Goal: Transaction & Acquisition: Purchase product/service

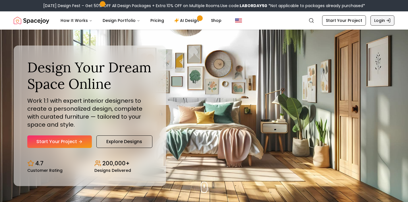
click at [389, 22] on icon "Global" at bounding box center [388, 20] width 5 height 5
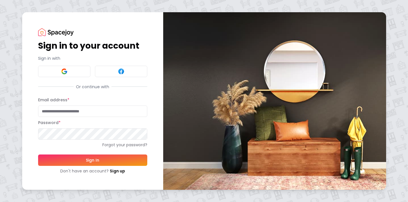
type input "**********"
click at [94, 165] on button "Sign In" at bounding box center [92, 159] width 109 height 11
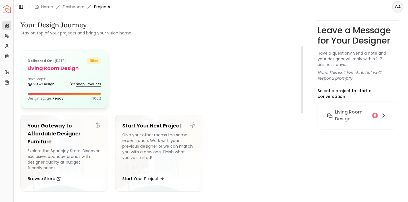
click at [82, 83] on link "Shop Products" at bounding box center [85, 84] width 31 height 8
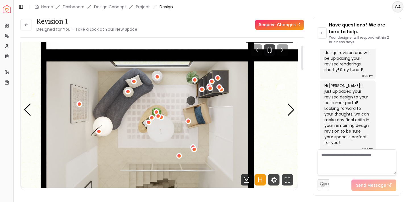
scroll to position [20, 0]
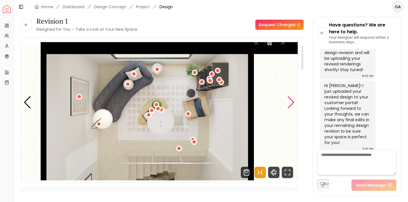
click at [291, 100] on div "Next slide" at bounding box center [291, 102] width 8 height 13
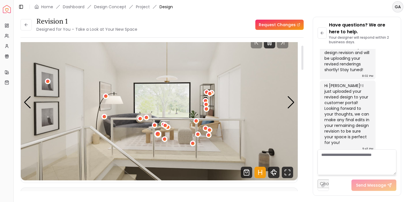
click at [160, 135] on div "2 / 5" at bounding box center [158, 134] width 4 height 4
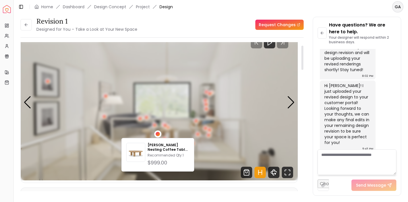
click at [305, 74] on div "Revision 1 Designed for You – Take a Look at Your New Space Request Changes Rev…" at bounding box center [210, 101] width 381 height 168
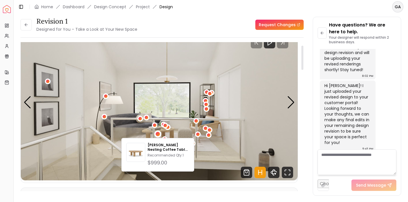
click at [239, 116] on img "2 / 5" at bounding box center [159, 102] width 277 height 156
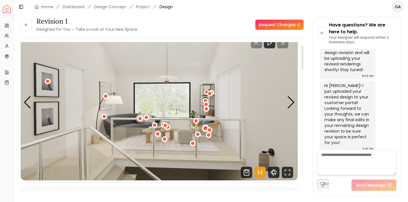
click at [205, 129] on div "2 / 5" at bounding box center [206, 128] width 4 height 4
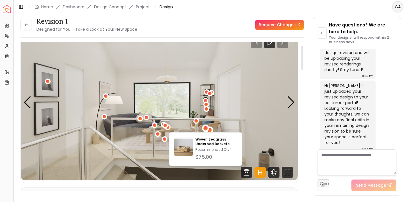
click at [210, 130] on div "2 / 5" at bounding box center [210, 130] width 4 height 4
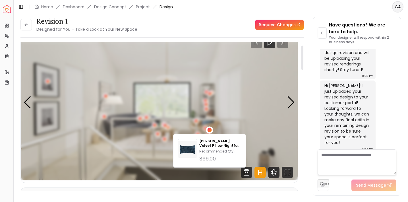
click at [227, 134] on div "[PERSON_NAME] Velvet Pillow Nightfall Blue Recommended Qty: 1 $99.00" at bounding box center [209, 151] width 73 height 34
click at [208, 135] on div "[PERSON_NAME] Velvet Pillow Nightfall Blue Recommended Qty: 1 $99.00" at bounding box center [209, 151] width 73 height 34
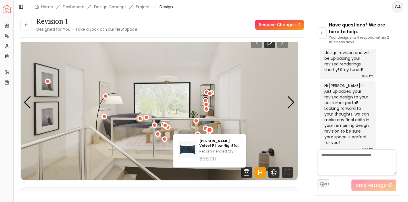
click at [196, 126] on img "2 / 5" at bounding box center [159, 102] width 277 height 156
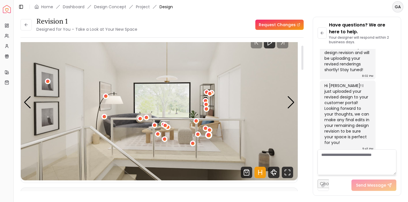
click at [210, 135] on div "2 / 5" at bounding box center [209, 135] width 4 height 4
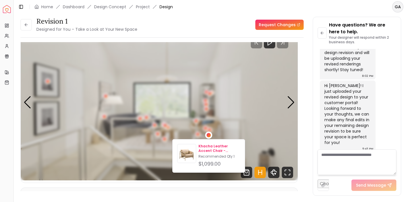
click at [213, 146] on p "Khacha Leather Accent Chair - [PERSON_NAME]" at bounding box center [219, 148] width 42 height 9
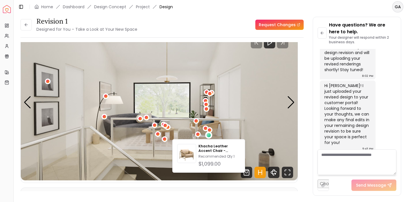
click at [250, 106] on img "2 / 5" at bounding box center [159, 102] width 277 height 156
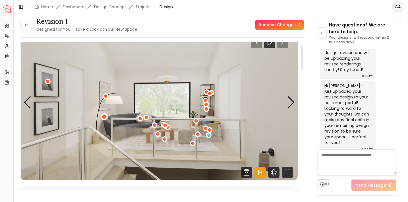
click at [104, 116] on div "2 / 5" at bounding box center [104, 117] width 4 height 4
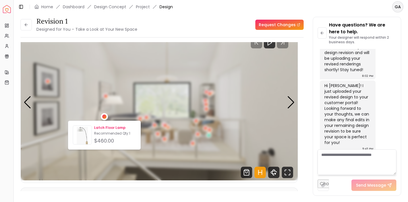
click at [111, 129] on p "Latch Floor Lamp" at bounding box center [115, 127] width 42 height 5
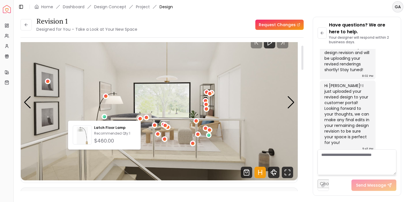
click at [165, 84] on img "2 / 5" at bounding box center [159, 102] width 277 height 156
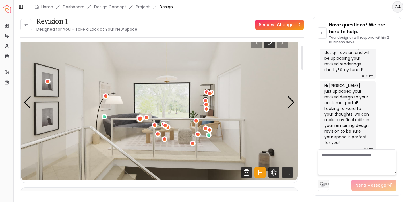
click at [140, 120] on div "2 / 5" at bounding box center [140, 118] width 4 height 4
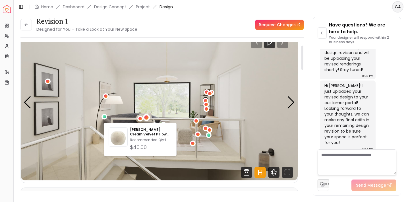
click at [146, 118] on div "2 / 5" at bounding box center [146, 117] width 4 height 4
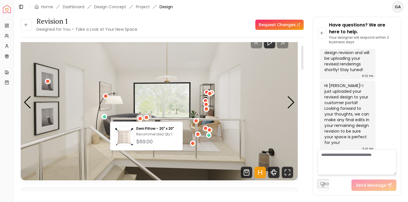
click at [168, 114] on img "2 / 5" at bounding box center [159, 102] width 277 height 156
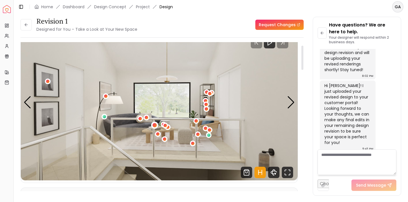
click at [155, 126] on div "2 / 5" at bounding box center [155, 125] width 4 height 4
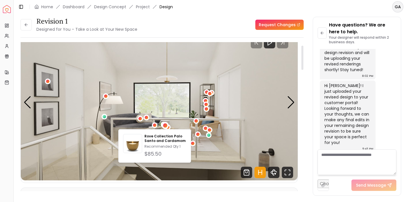
click at [167, 124] on div "2 / 5" at bounding box center [165, 125] width 7 height 7
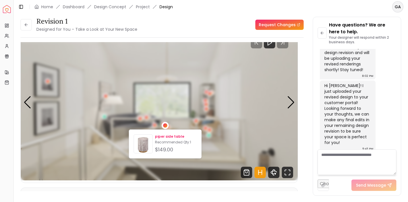
click at [169, 136] on p "piper side table" at bounding box center [176, 136] width 42 height 5
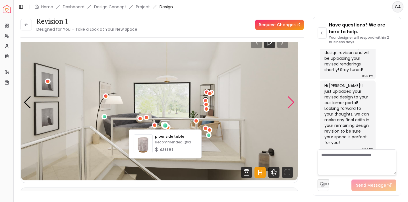
click at [291, 104] on div "Next slide" at bounding box center [291, 102] width 8 height 13
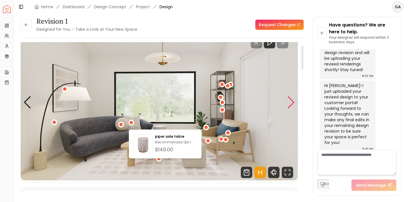
click at [291, 104] on div "Next slide" at bounding box center [291, 102] width 8 height 13
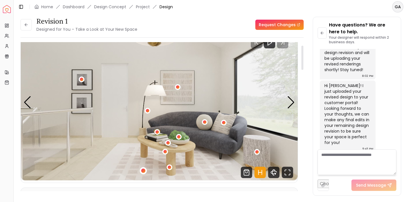
click at [143, 169] on div "4 / 5" at bounding box center [143, 171] width 4 height 4
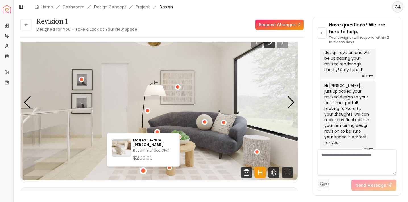
click at [118, 177] on img "4 / 5" at bounding box center [159, 102] width 277 height 156
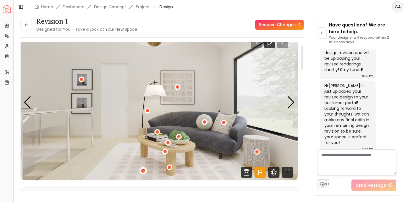
click at [146, 171] on div "4 / 5" at bounding box center [143, 170] width 7 height 7
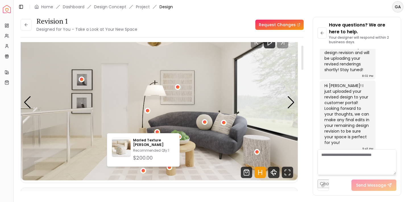
click at [157, 173] on img "4 / 5" at bounding box center [159, 102] width 277 height 156
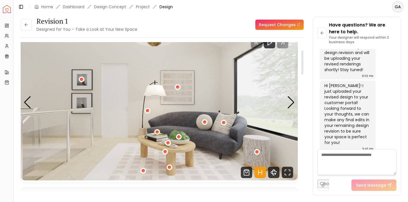
scroll to position [55, 0]
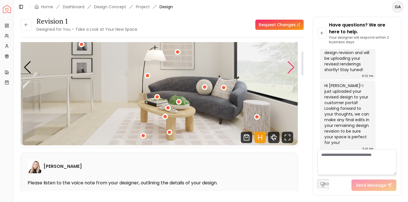
click at [292, 69] on div "Next slide" at bounding box center [291, 67] width 8 height 13
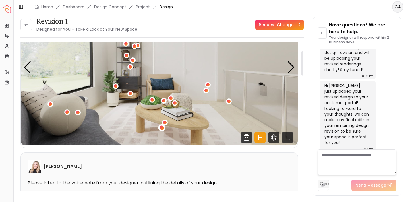
click at [163, 128] on div "5 / 5" at bounding box center [161, 128] width 4 height 4
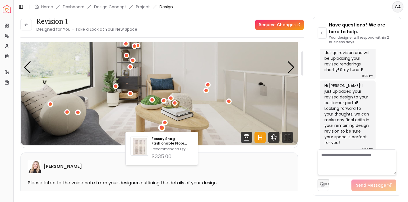
click at [220, 127] on img "5 / 5" at bounding box center [159, 67] width 277 height 156
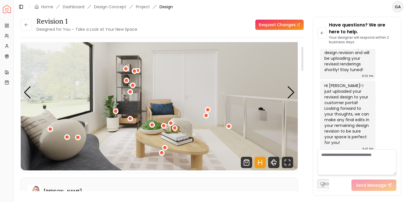
scroll to position [26, 0]
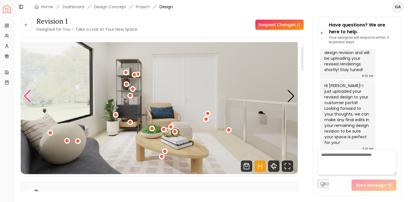
click at [31, 99] on div "Previous slide" at bounding box center [28, 96] width 8 height 13
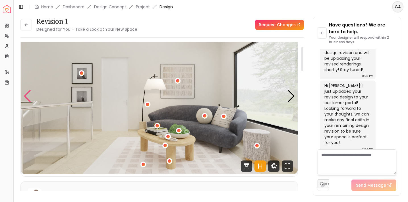
click at [29, 96] on div "Previous slide" at bounding box center [28, 96] width 8 height 13
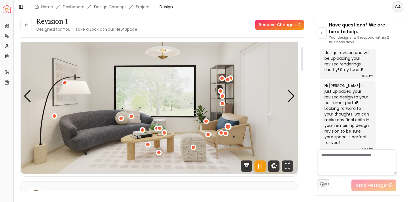
click at [227, 126] on div "3 / 5" at bounding box center [228, 127] width 4 height 4
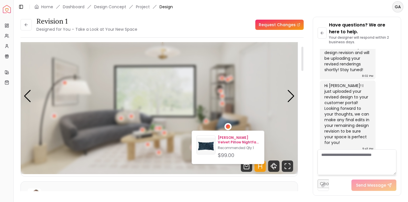
click at [229, 138] on p "Xiomara Velvet Pillow Nightfall Blue" at bounding box center [239, 139] width 42 height 9
